Goal: Task Accomplishment & Management: Use online tool/utility

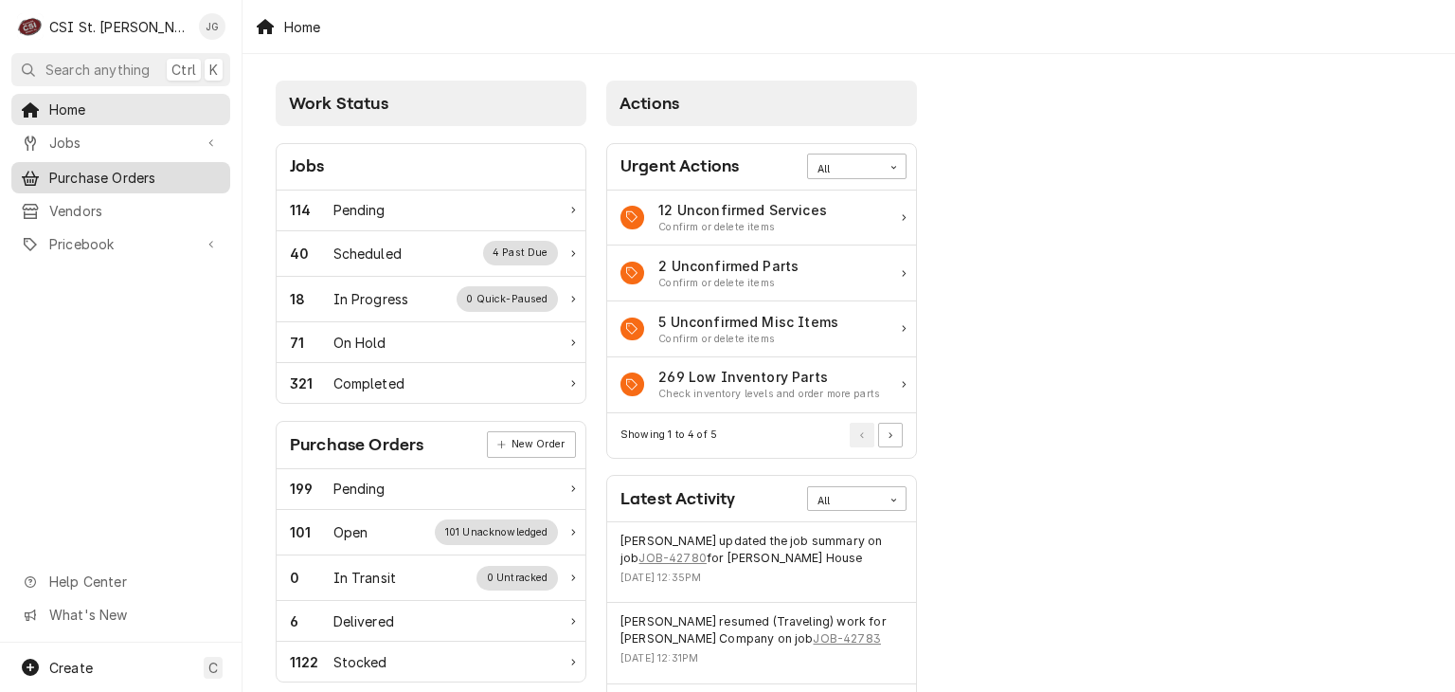
click at [126, 171] on span "Purchase Orders" at bounding box center [134, 178] width 171 height 20
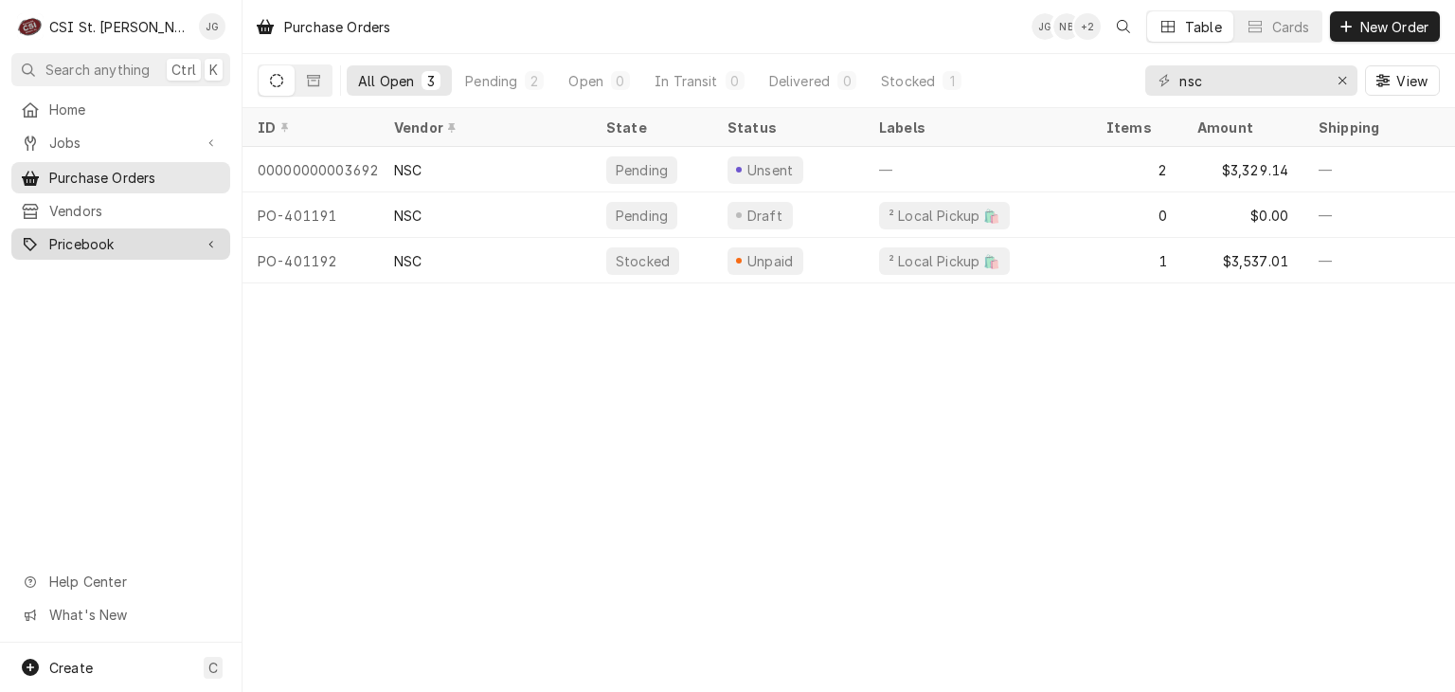
click at [75, 237] on span "Pricebook" at bounding box center [120, 244] width 143 height 20
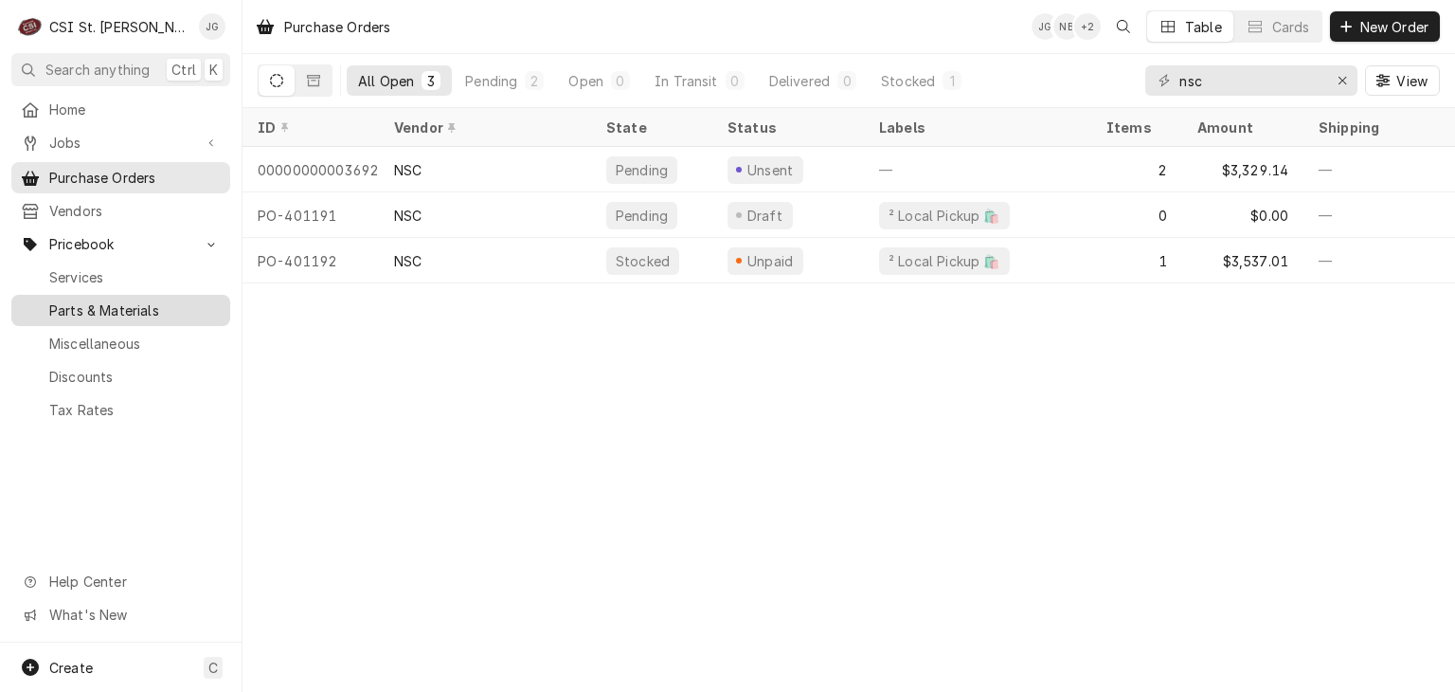
click at [100, 300] on span "Parts & Materials" at bounding box center [134, 310] width 171 height 20
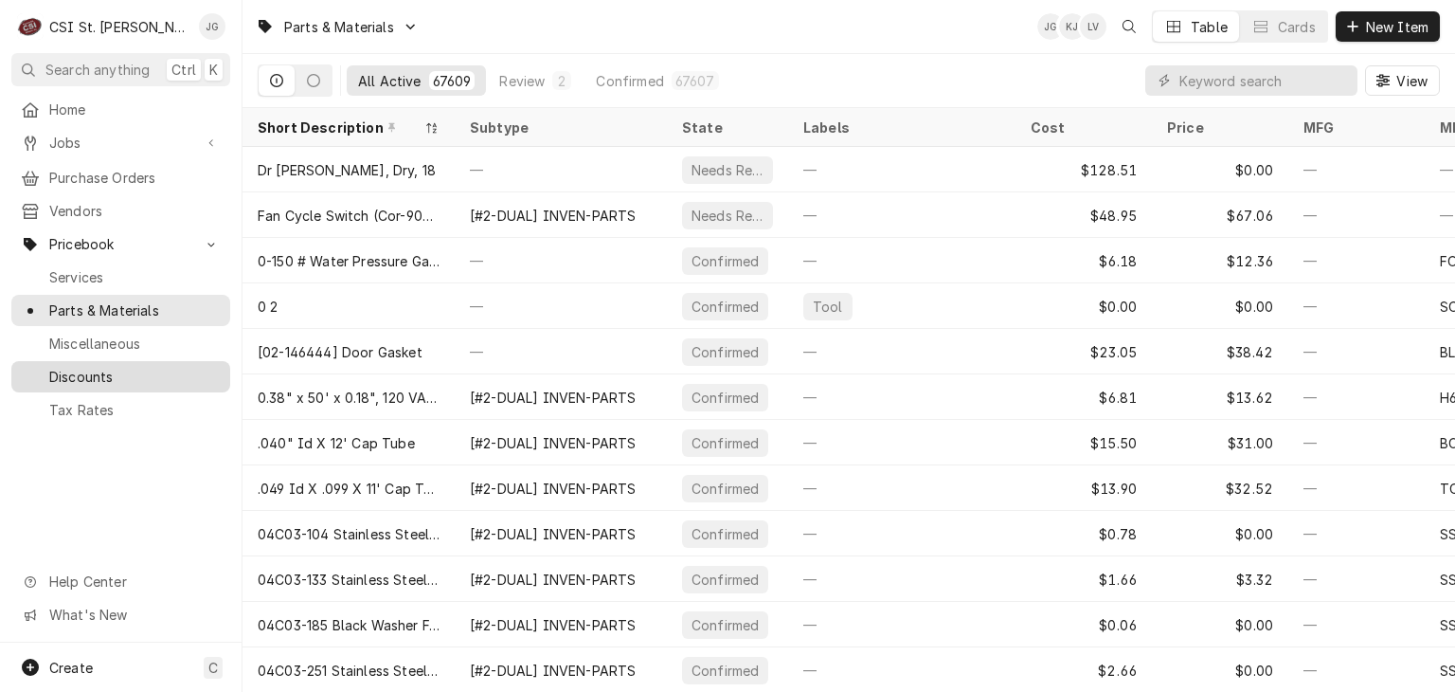
click at [84, 372] on span "Discounts" at bounding box center [134, 377] width 171 height 20
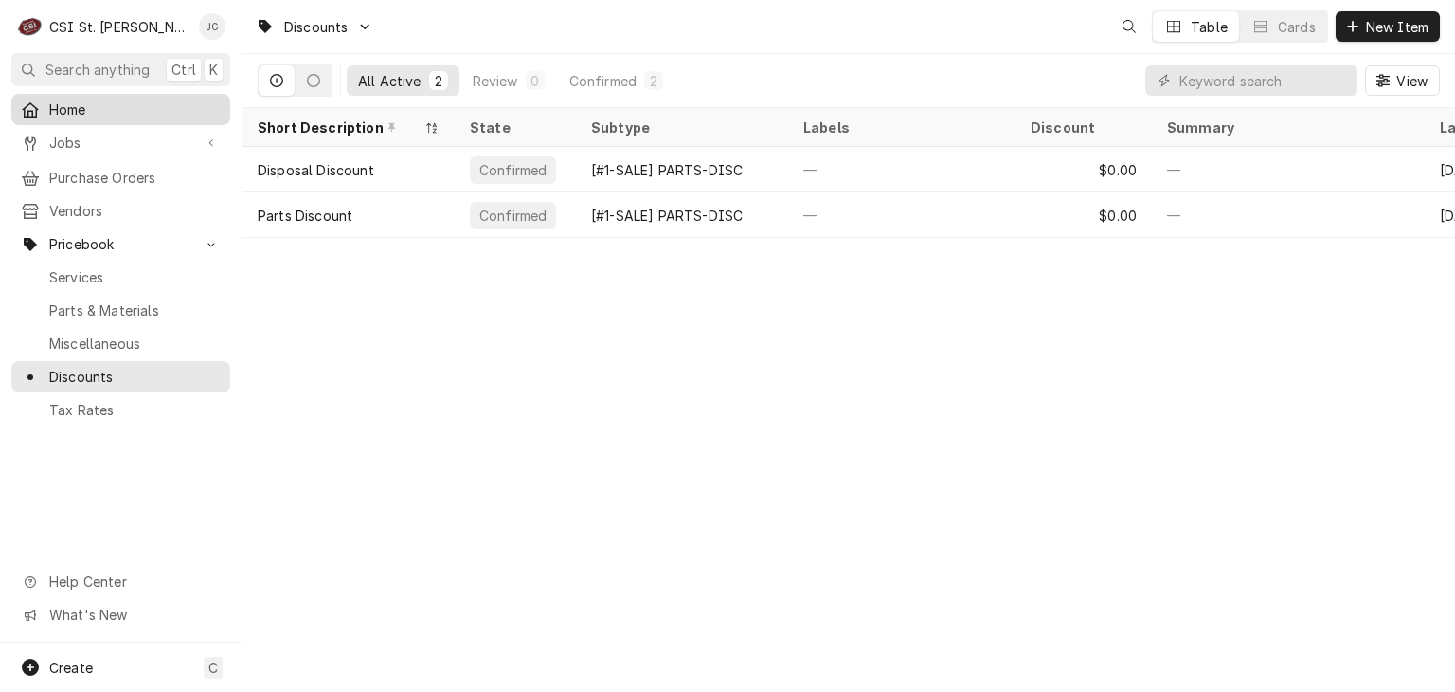
click at [75, 101] on span "Home" at bounding box center [134, 109] width 171 height 20
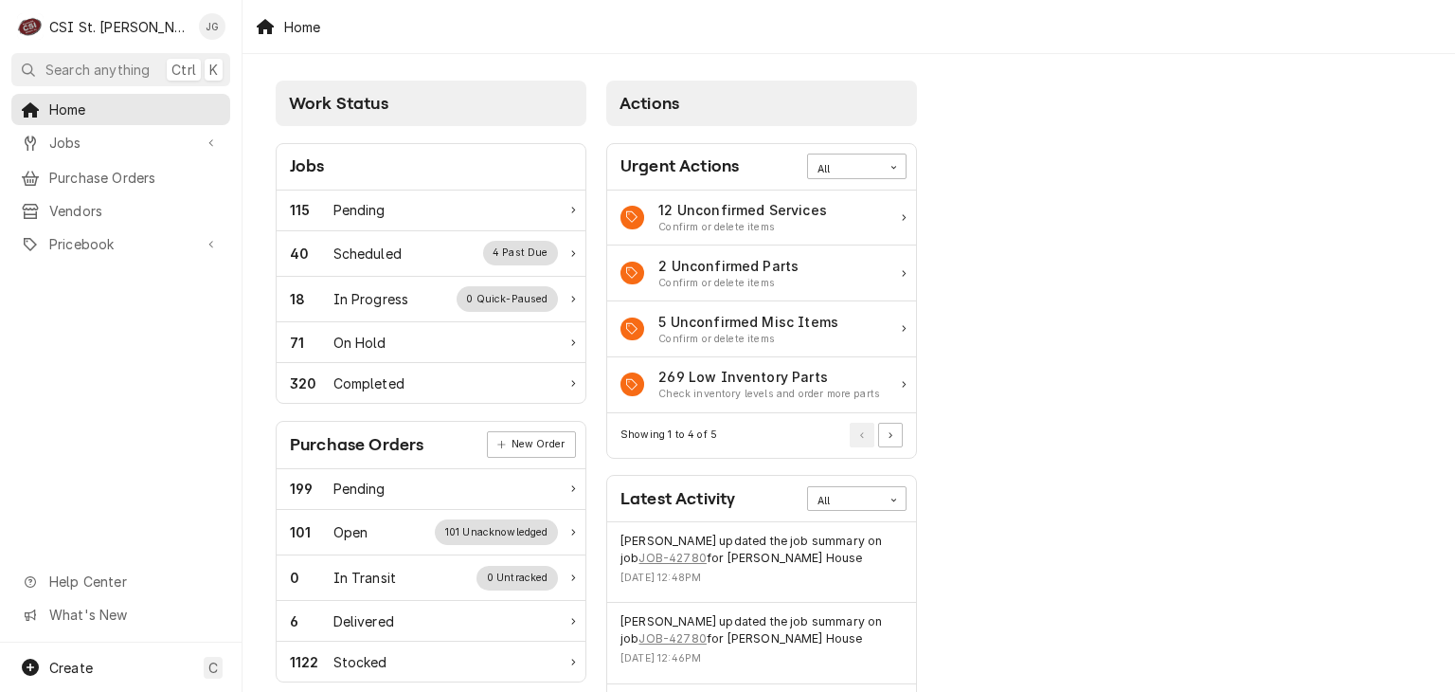
click at [472, 15] on div "Home" at bounding box center [849, 26] width 1213 height 53
click at [368, 216] on div "Pending" at bounding box center [360, 210] width 52 height 20
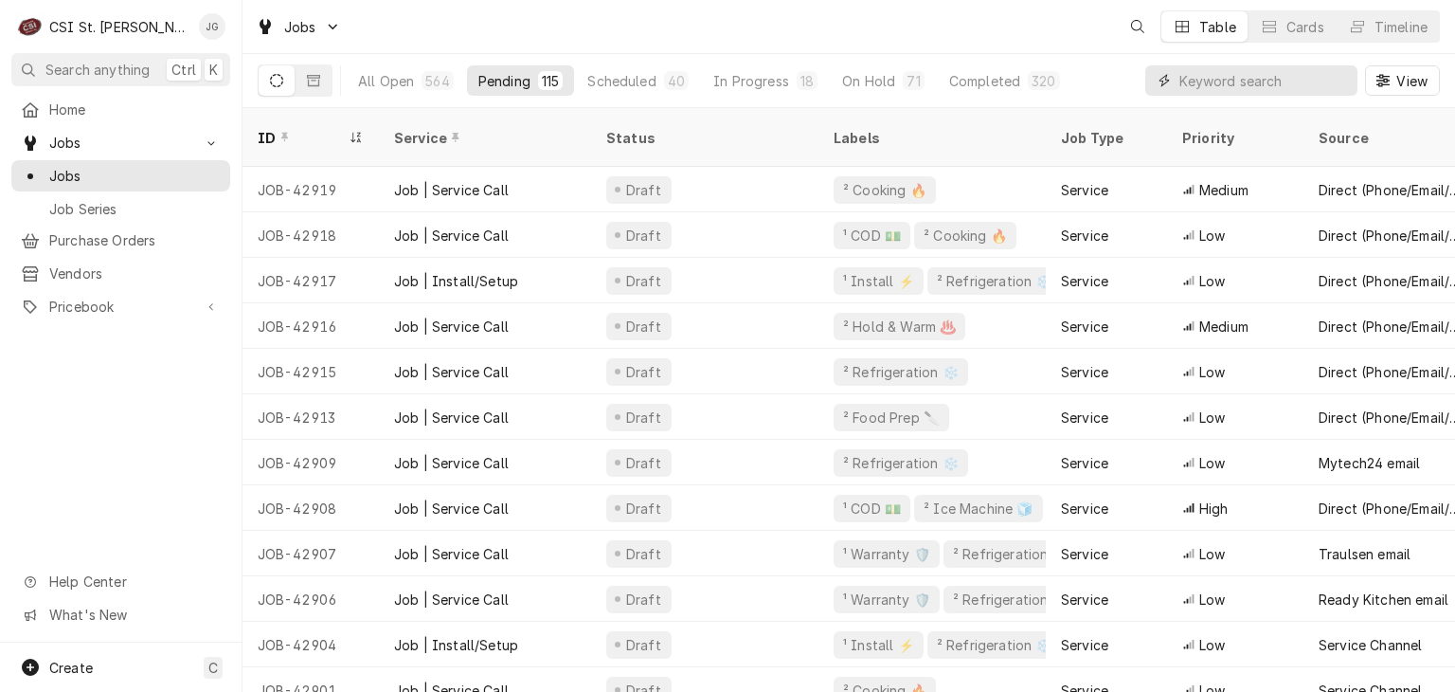
click at [1260, 83] on input "Dynamic Content Wrapper" at bounding box center [1264, 80] width 169 height 30
type input "install"
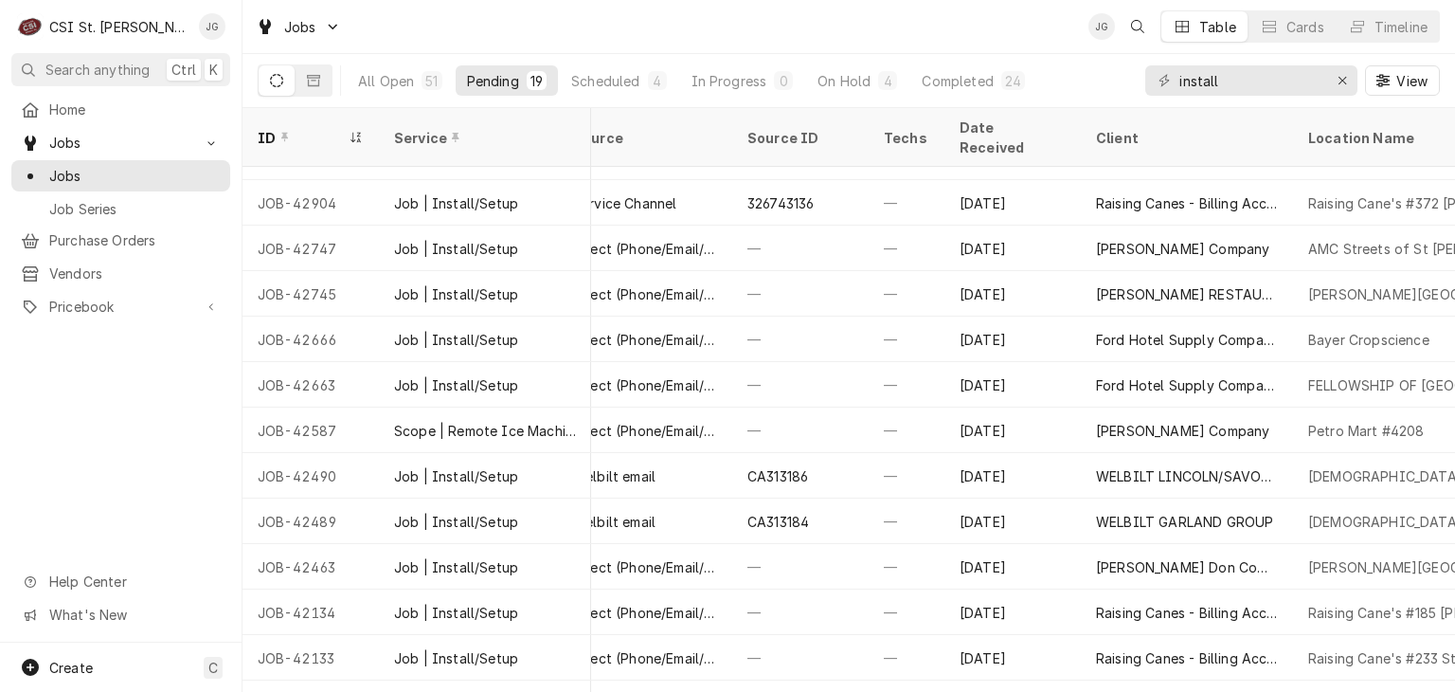
scroll to position [0, 746]
